Goal: Information Seeking & Learning: Learn about a topic

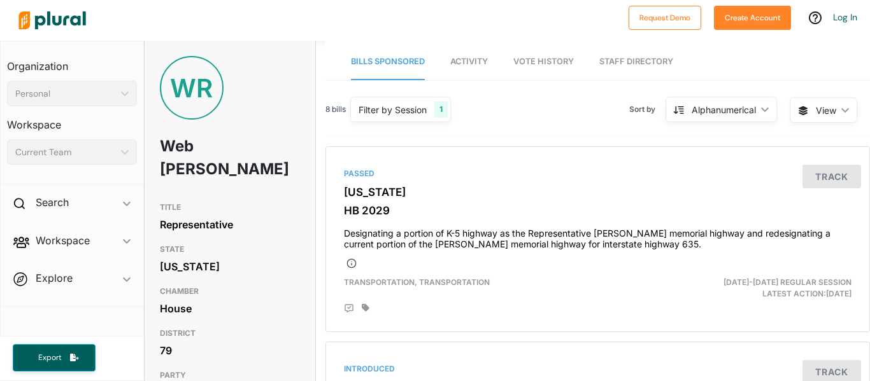
click at [76, 98] on div "Personal" at bounding box center [65, 93] width 101 height 13
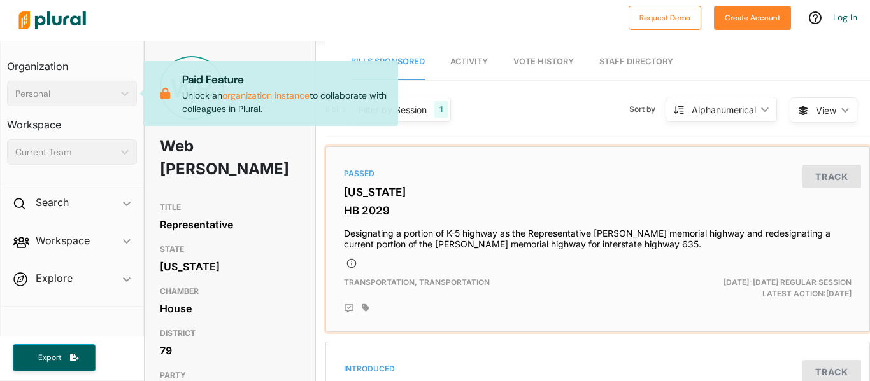
click at [390, 211] on h3 "HB 2029" at bounding box center [598, 210] width 508 height 13
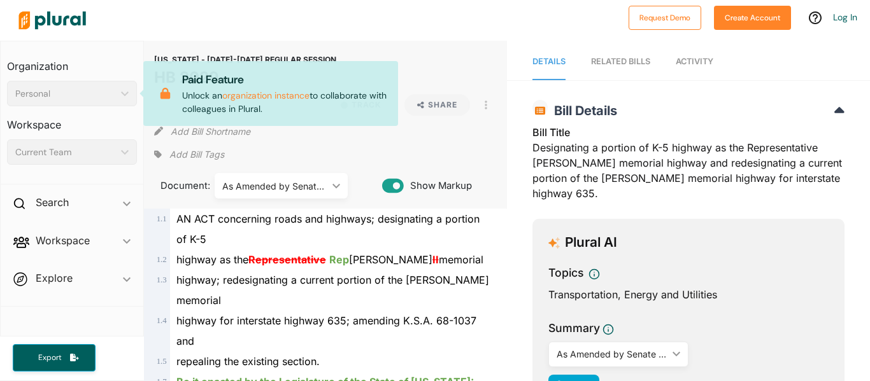
click at [406, 17] on div at bounding box center [317, 20] width 609 height 45
